Goal: Share content

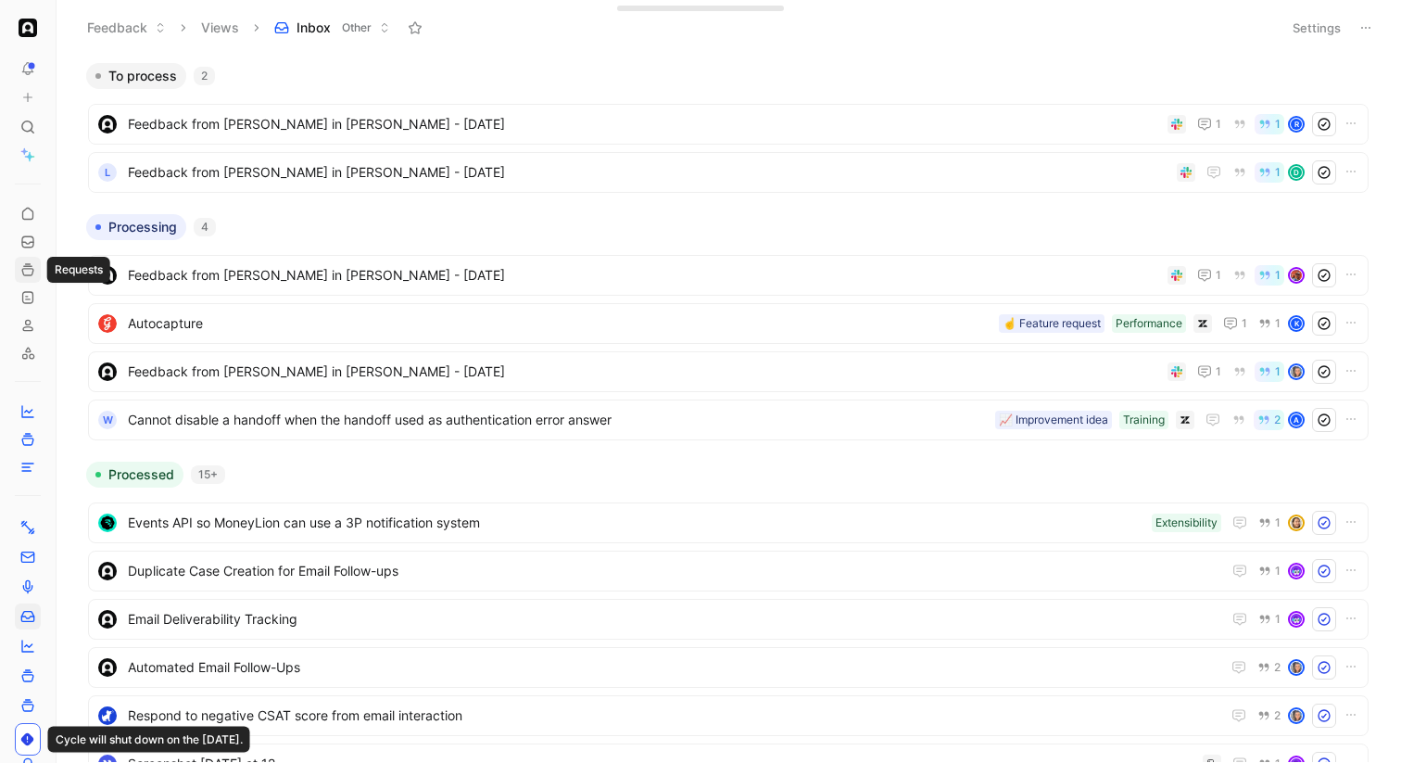
click at [26, 272] on icon at bounding box center [27, 269] width 15 height 15
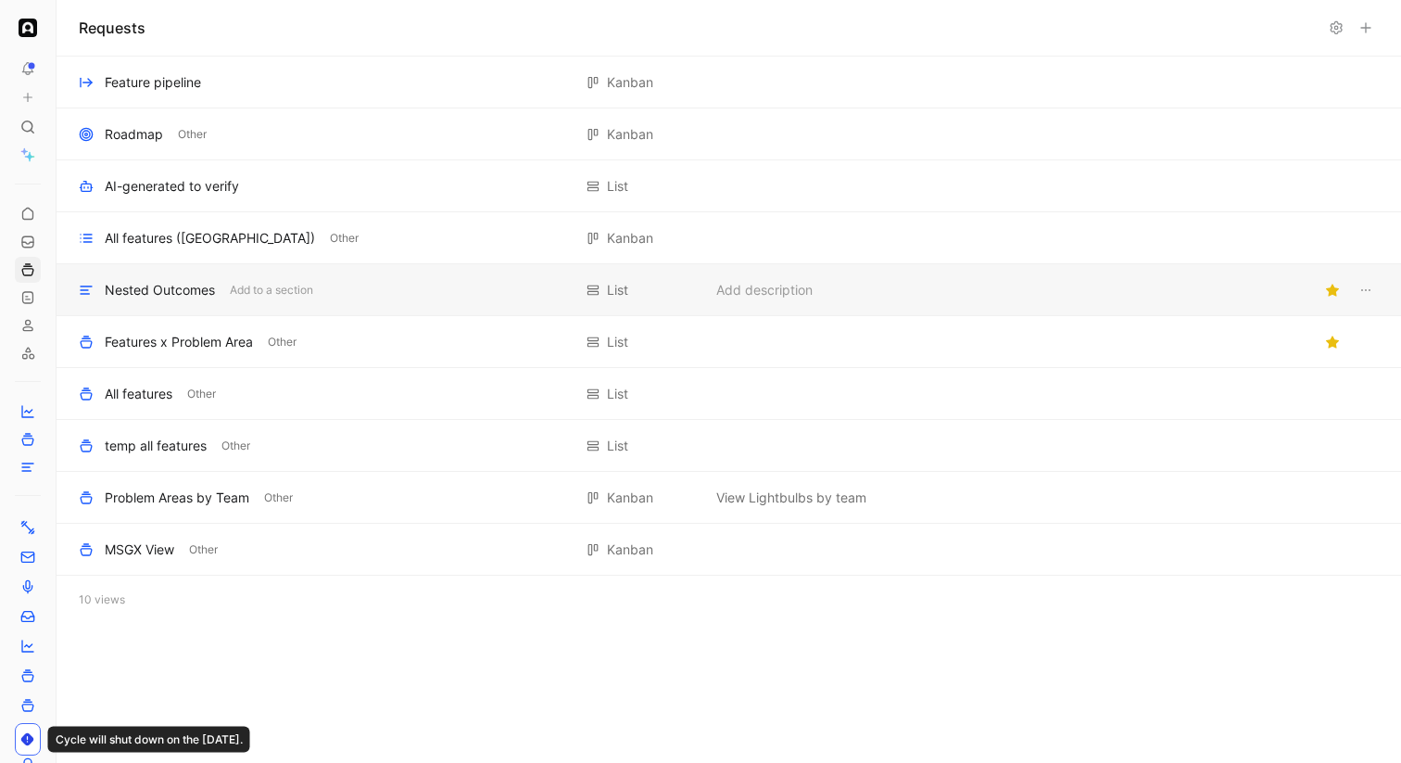
click at [153, 290] on div "Nested Outcomes" at bounding box center [160, 290] width 110 height 22
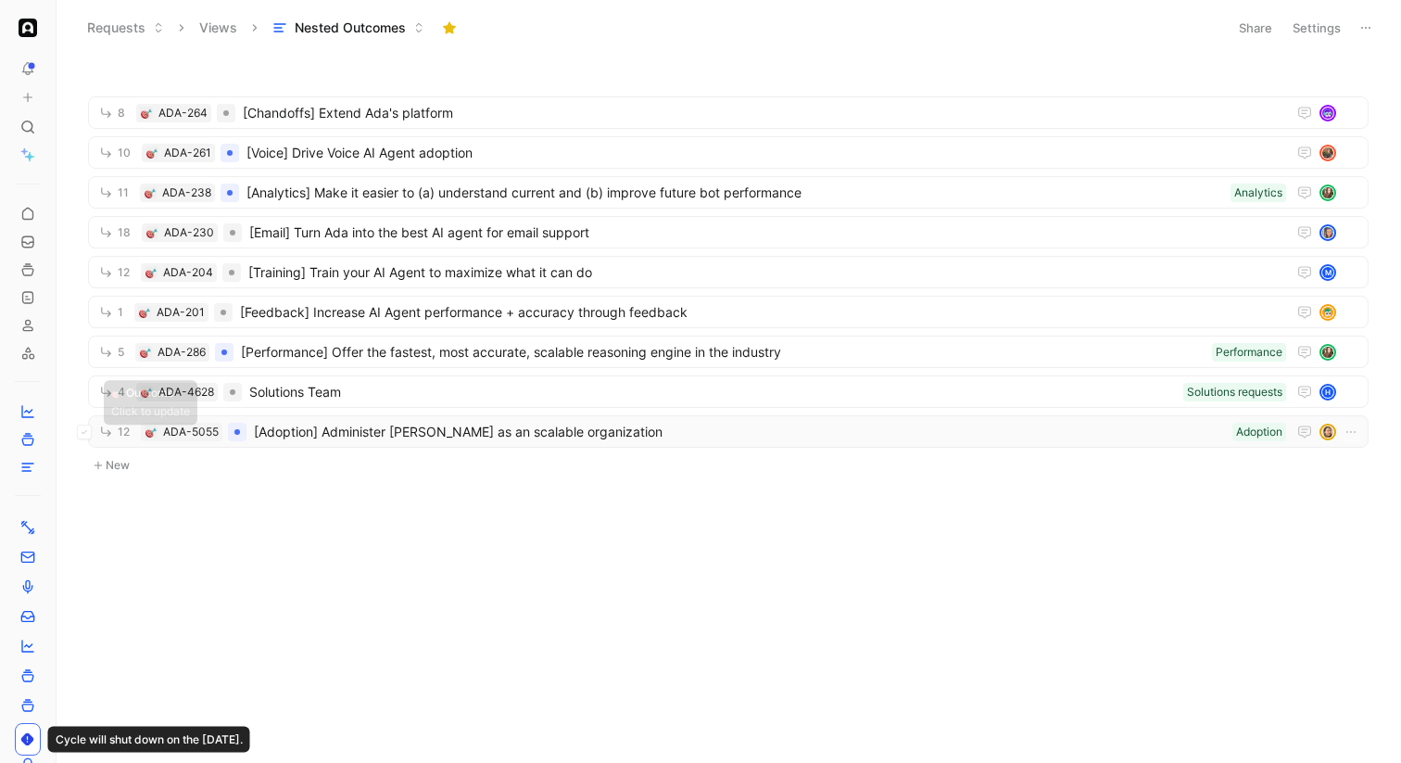
click at [151, 436] on img at bounding box center [150, 431] width 11 height 11
click at [319, 427] on span "[Adoption] Administer [PERSON_NAME] as an scalable organization" at bounding box center [739, 432] width 971 height 22
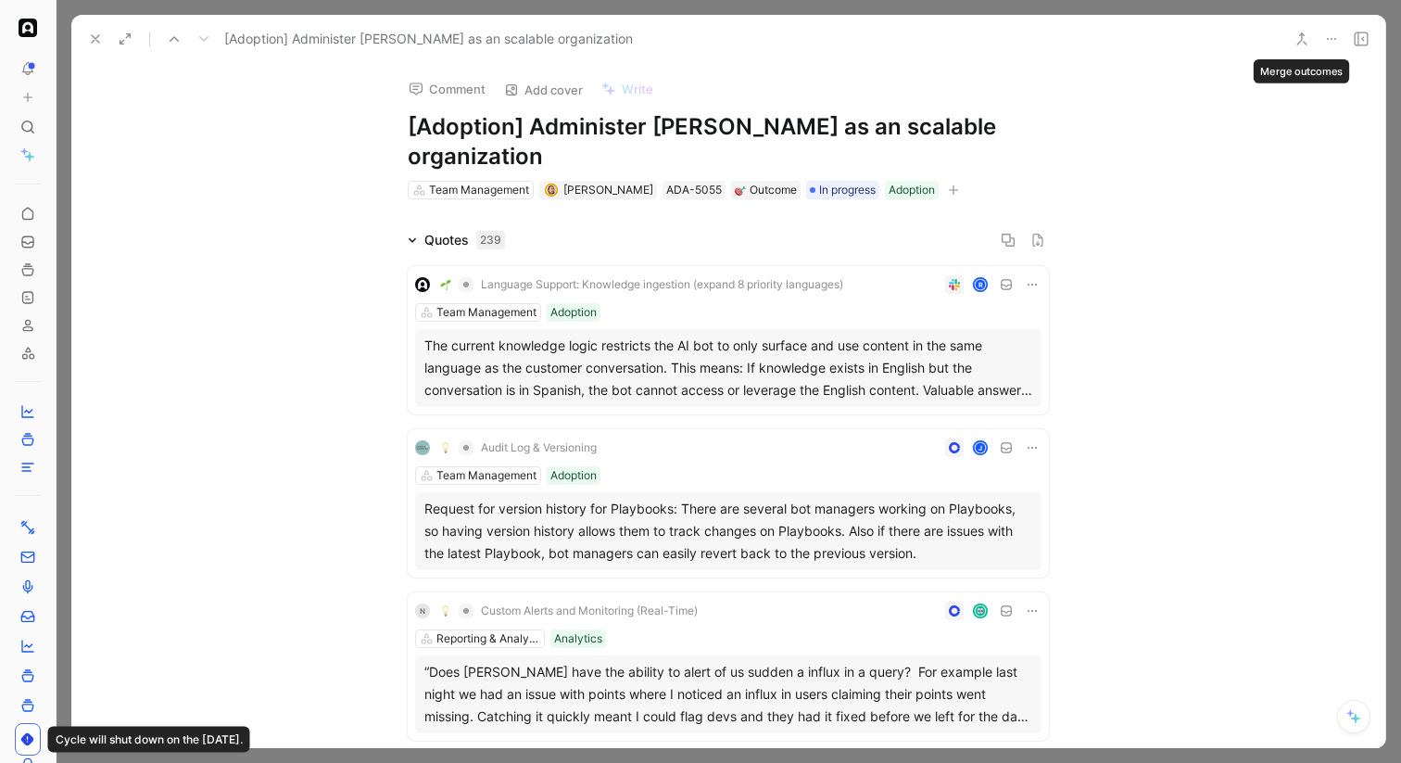
click at [1336, 38] on icon at bounding box center [1331, 39] width 15 height 15
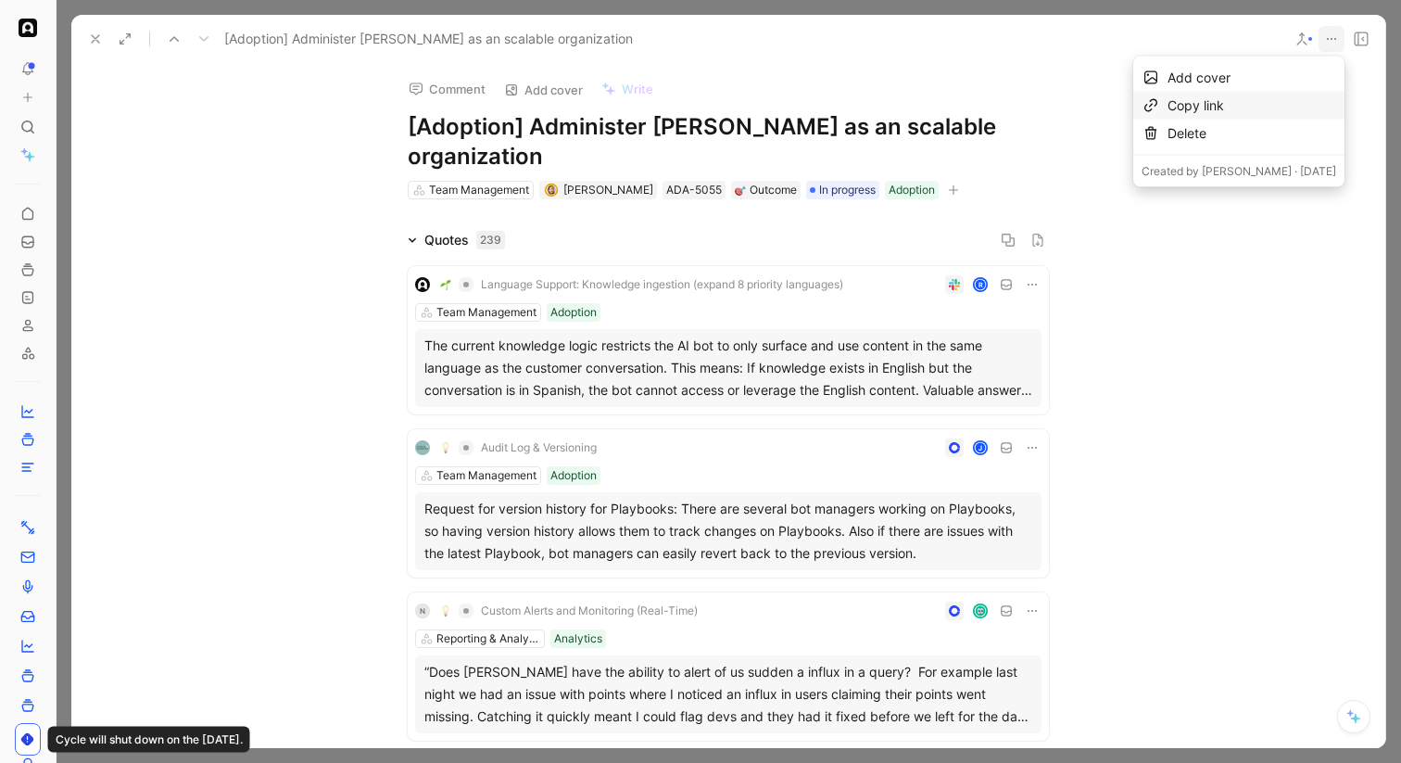
click at [1258, 107] on div "Copy link" at bounding box center [1252, 106] width 169 height 22
